Goal: Find contact information: Find contact information

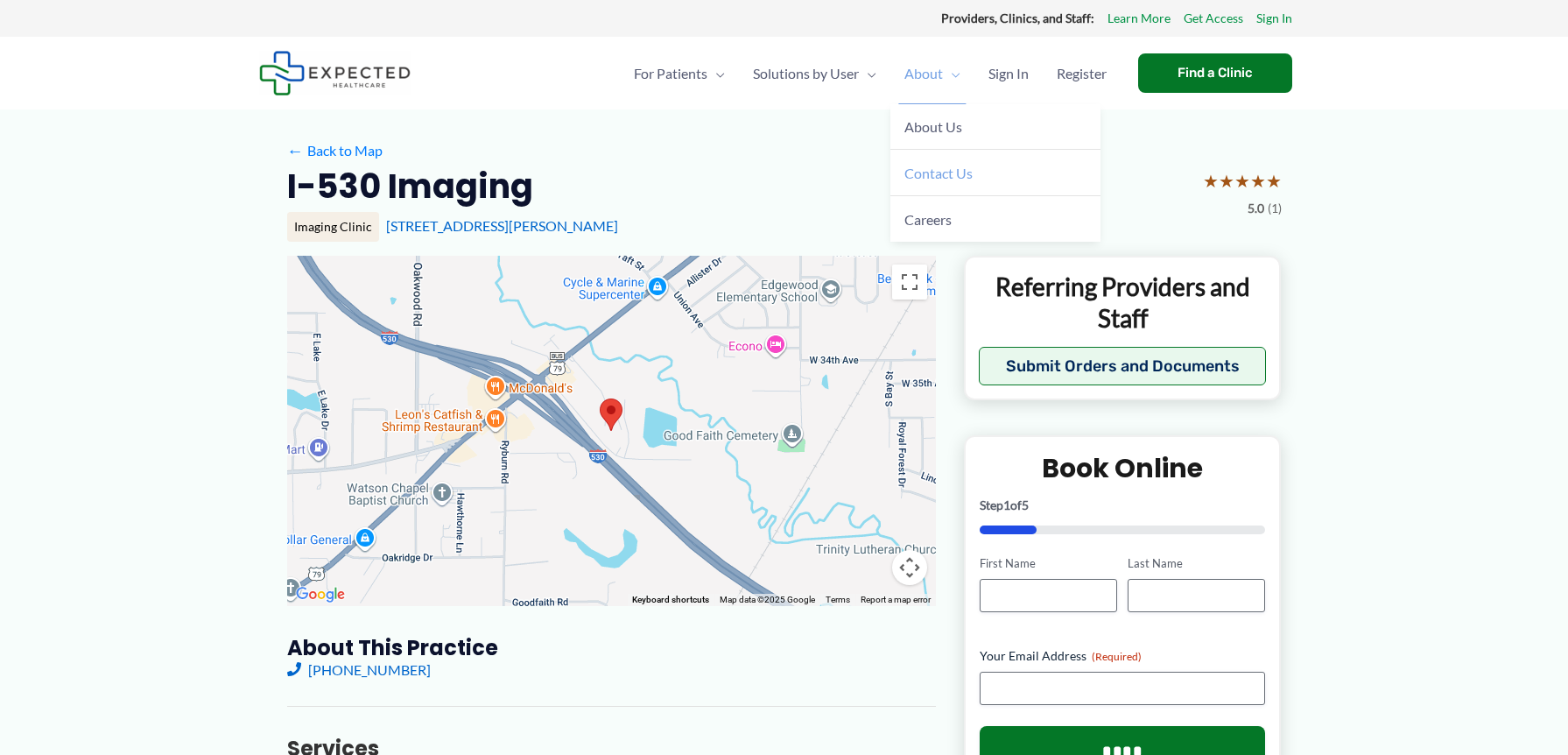
click at [922, 174] on span "Contact Us" at bounding box center [939, 172] width 68 height 17
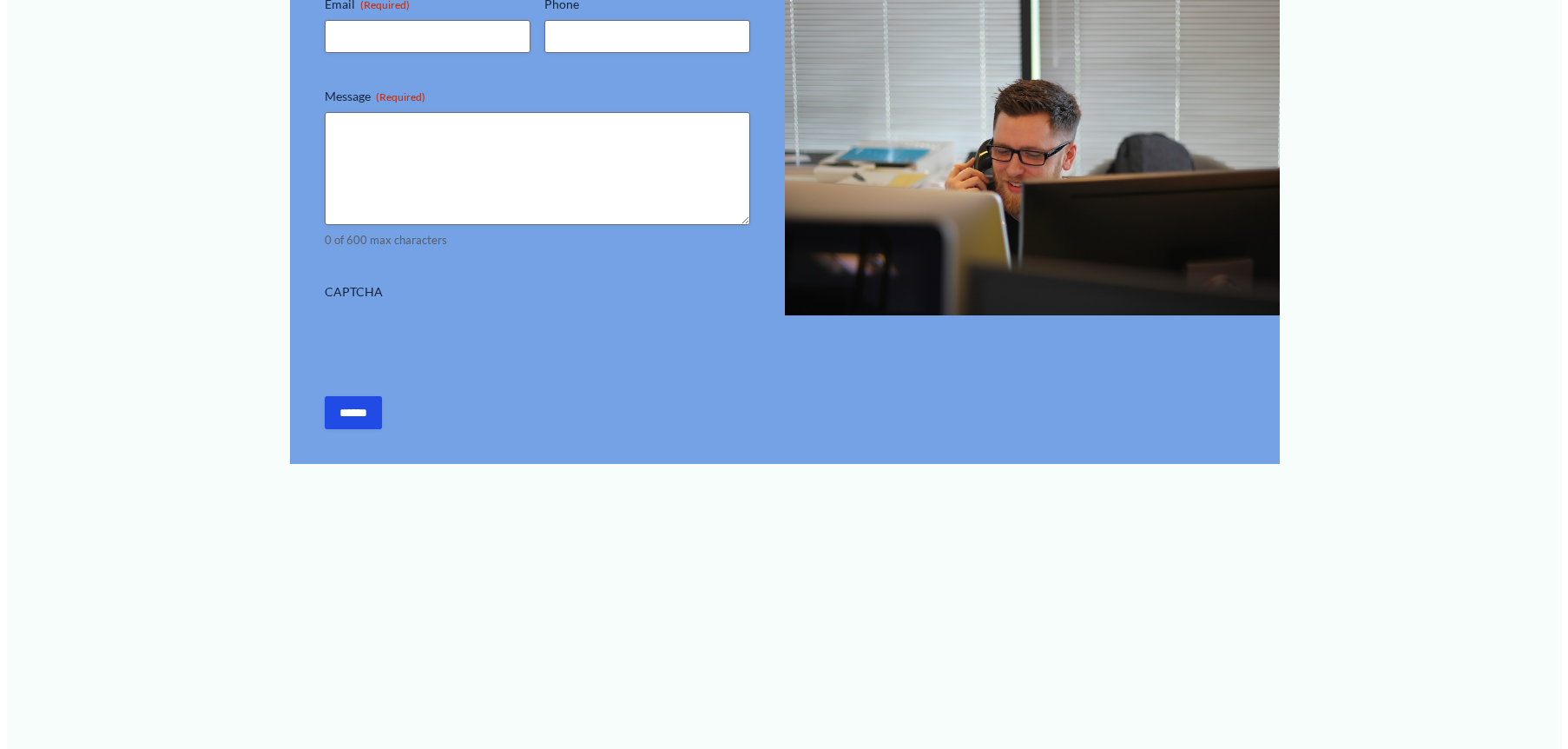
scroll to position [87, 0]
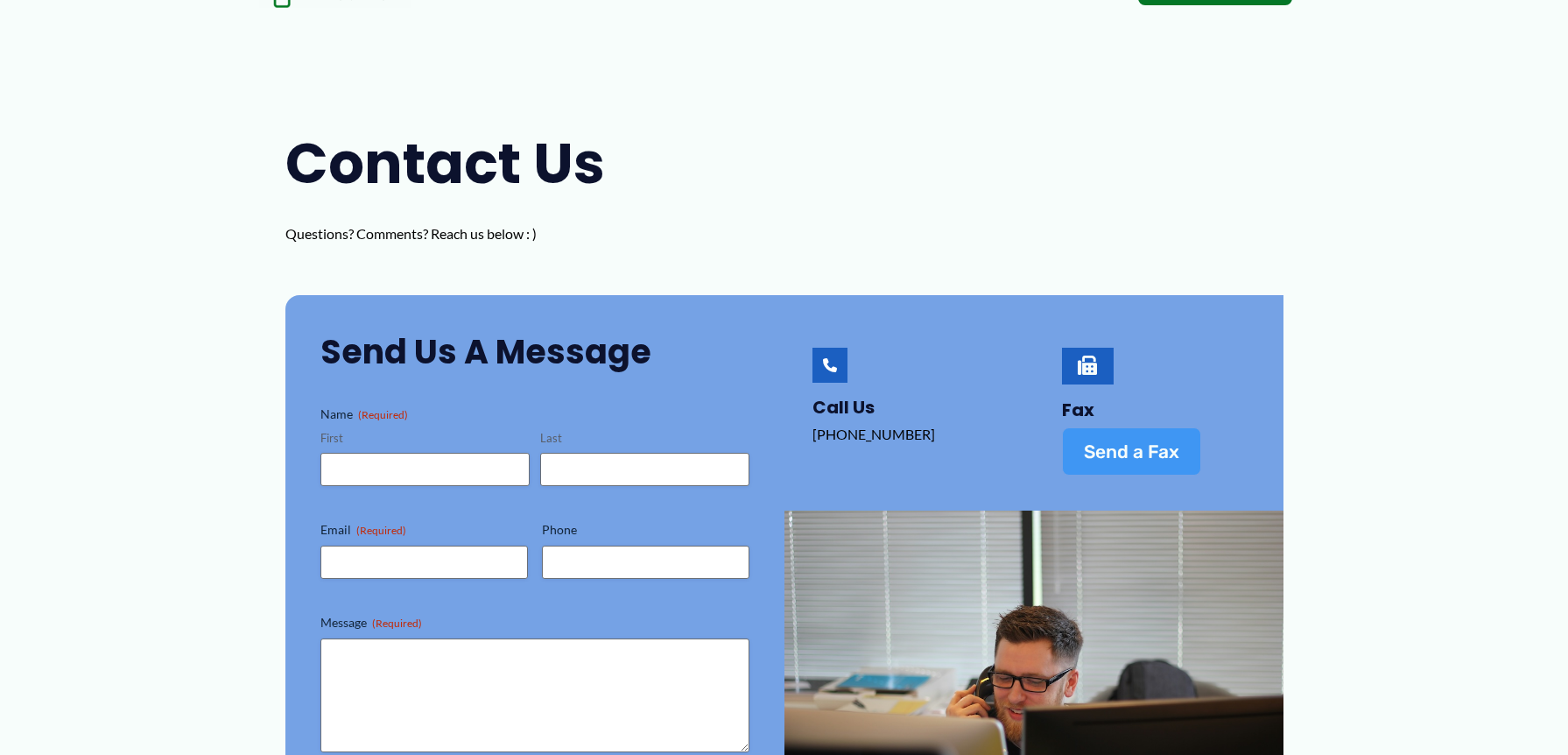
click at [1097, 447] on span "Send a Fax" at bounding box center [1132, 451] width 96 height 19
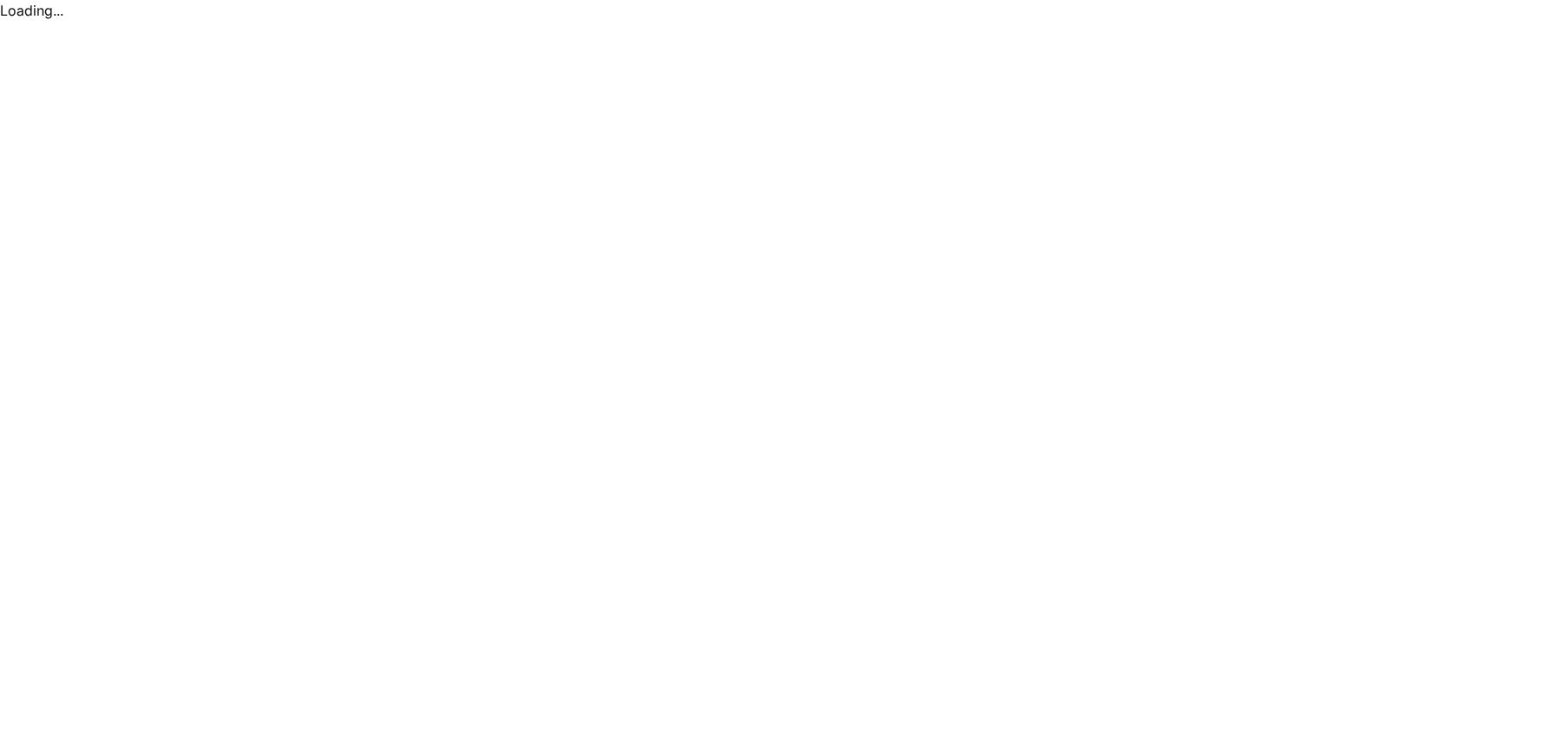
scroll to position [0, 0]
